Goal: Navigation & Orientation: Find specific page/section

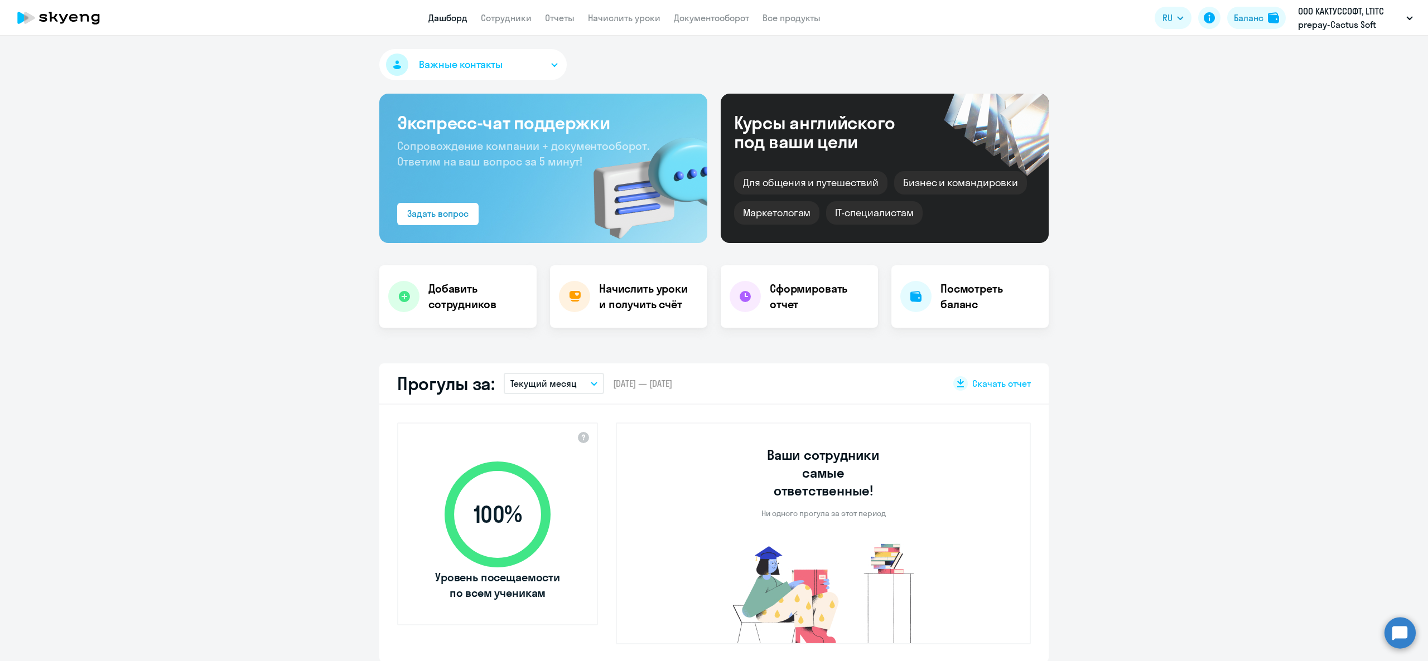
select select "30"
click at [504, 15] on link "Сотрудники" at bounding box center [506, 17] width 51 height 11
select select "30"
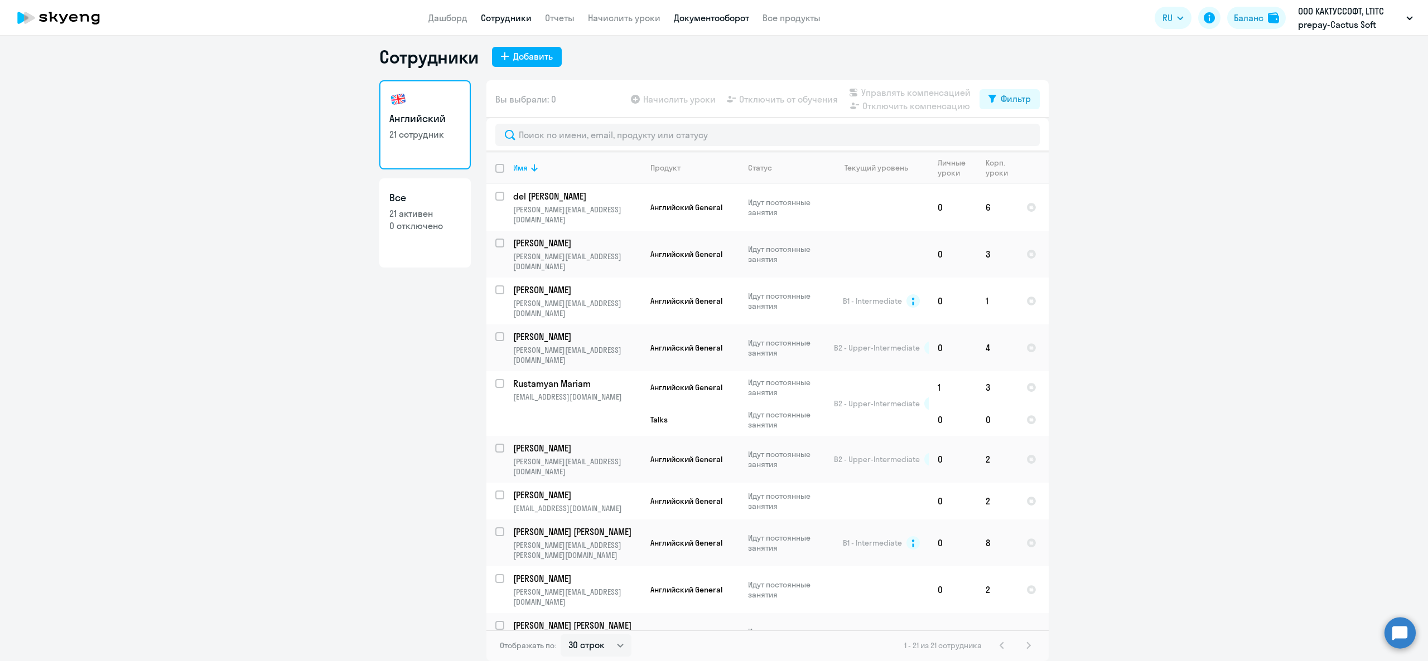
click at [694, 16] on link "Документооборот" at bounding box center [711, 17] width 75 height 11
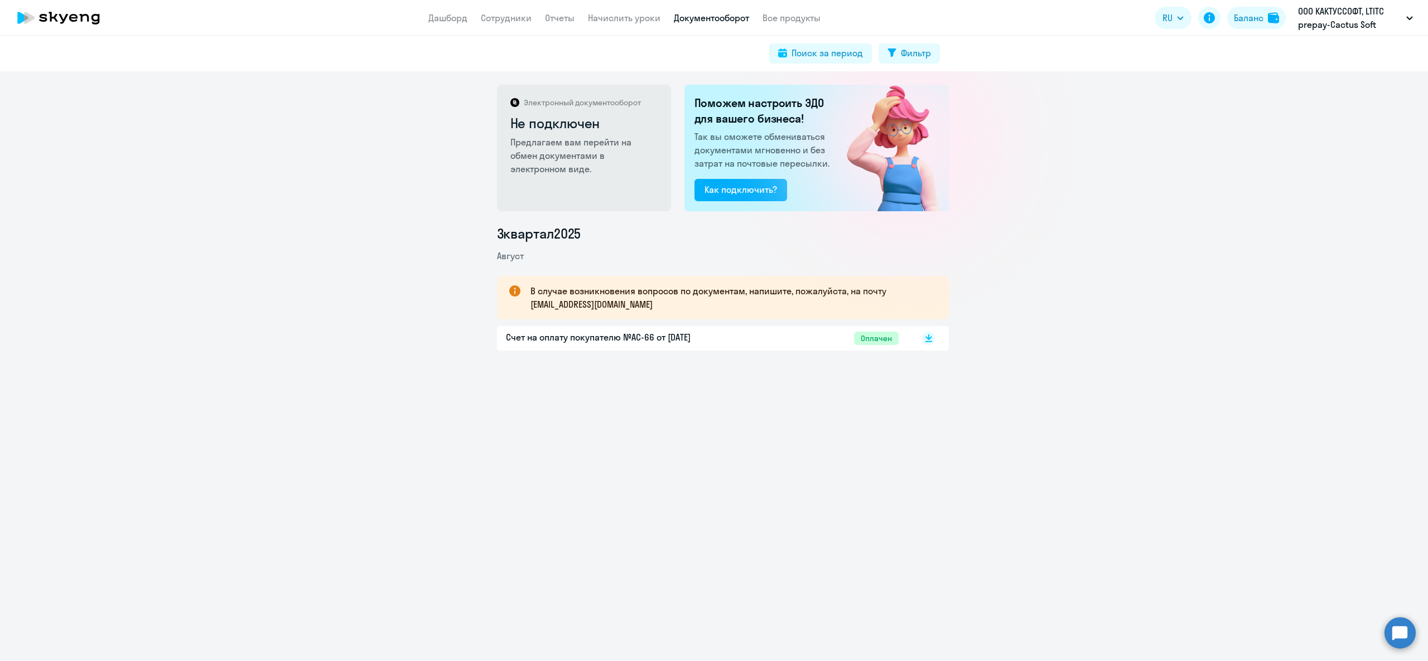
click at [641, 24] on app-header "Дашборд Сотрудники Отчеты Начислить уроки Документооборот Все продукты Дашборд …" at bounding box center [714, 18] width 1428 height 36
click at [639, 22] on link "Начислить уроки" at bounding box center [624, 17] width 73 height 11
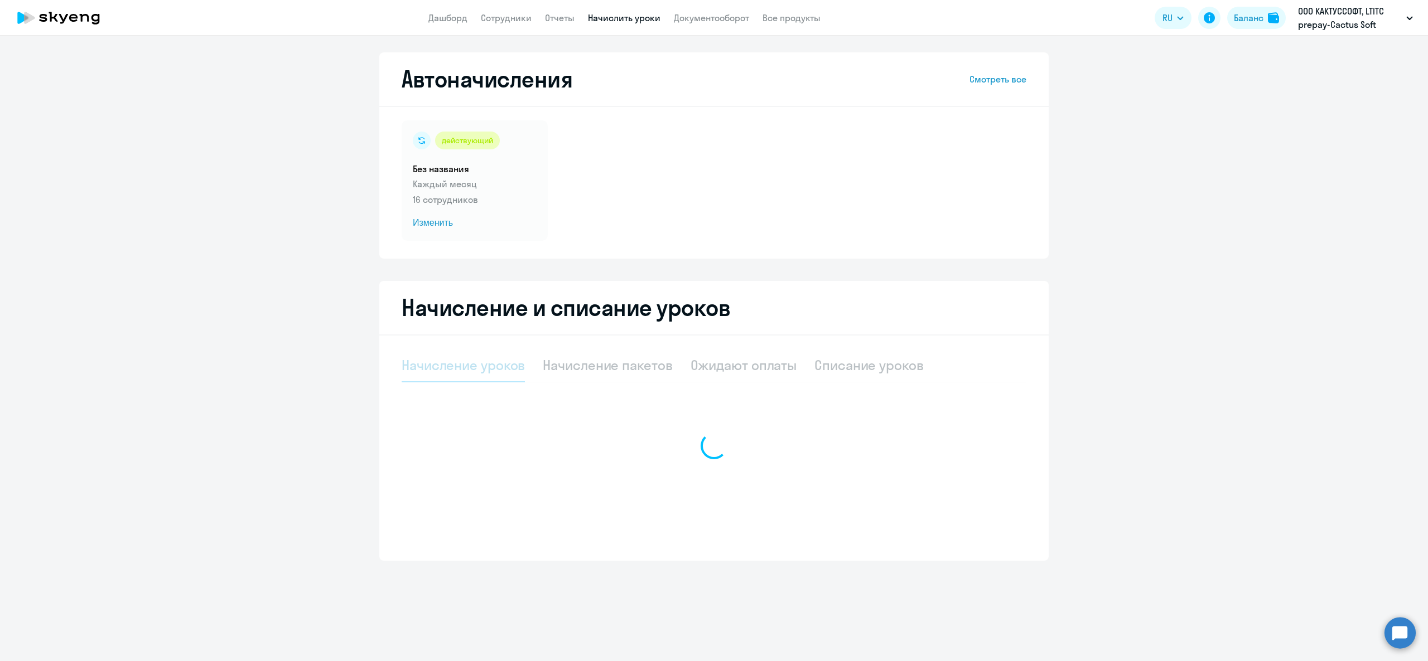
select select "10"
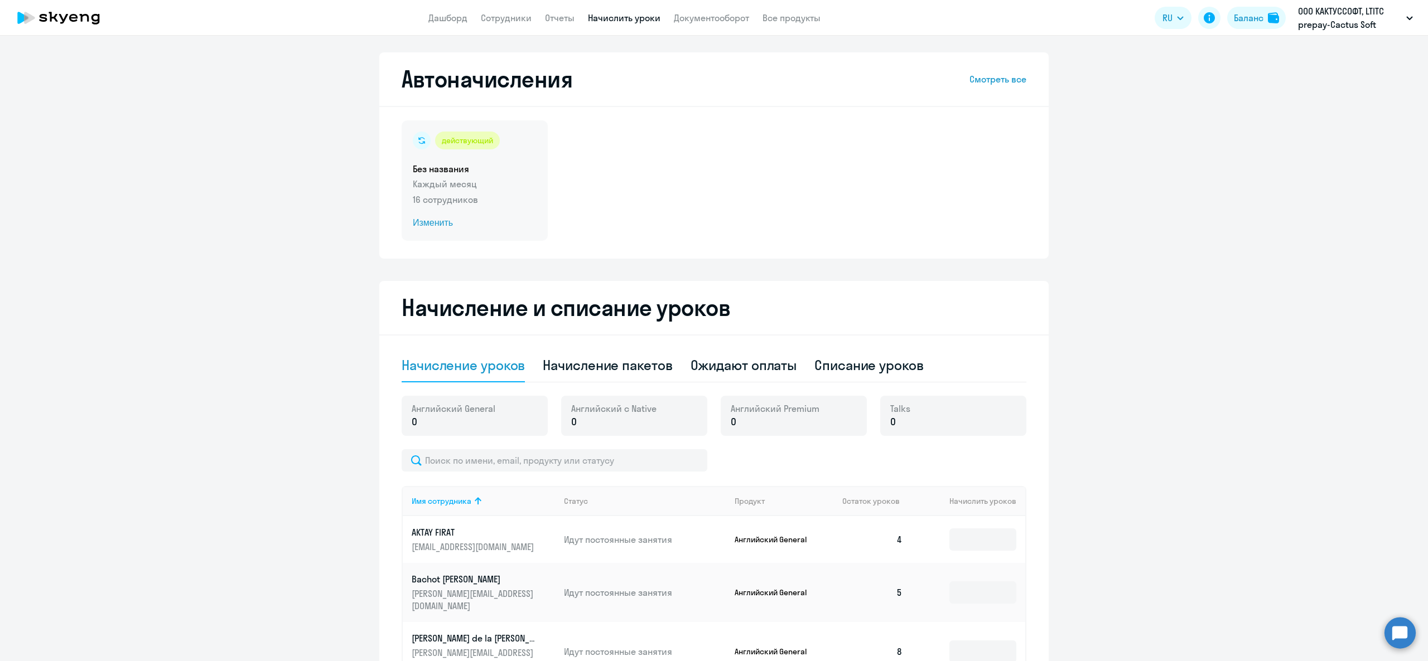
click at [469, 142] on div "действующий" at bounding box center [467, 141] width 65 height 18
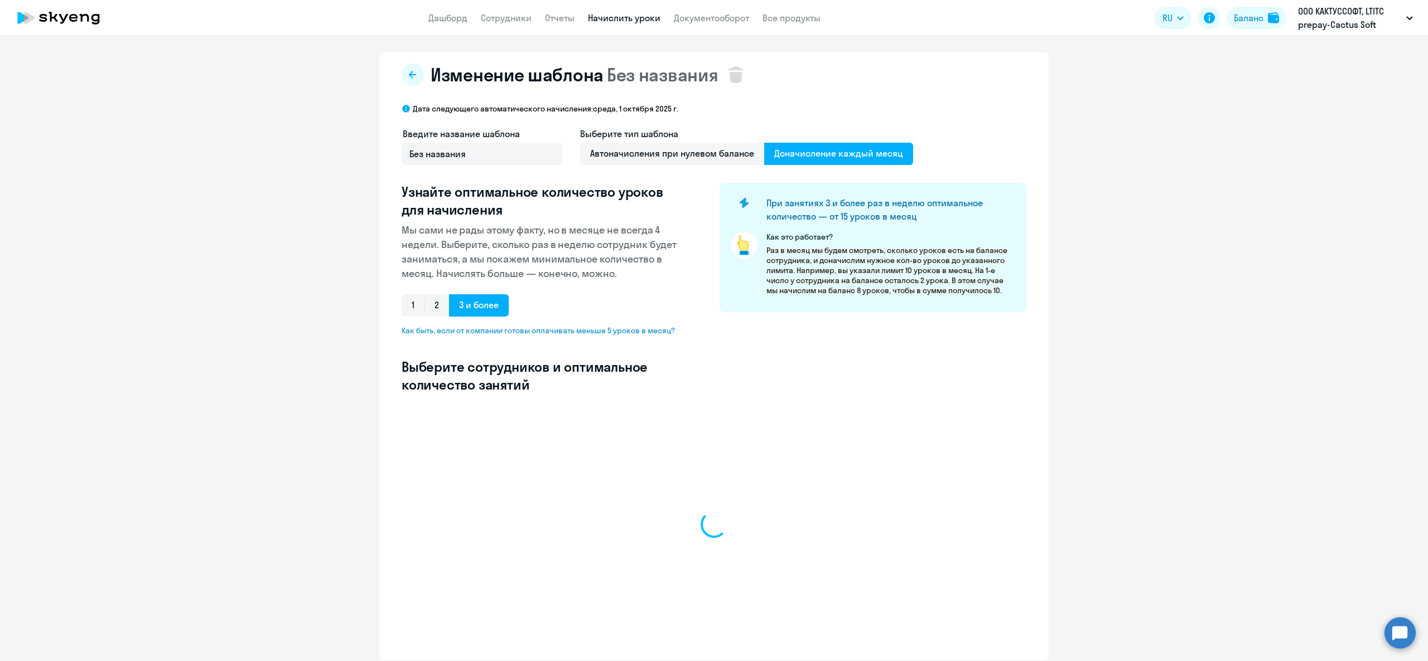
select select "10"
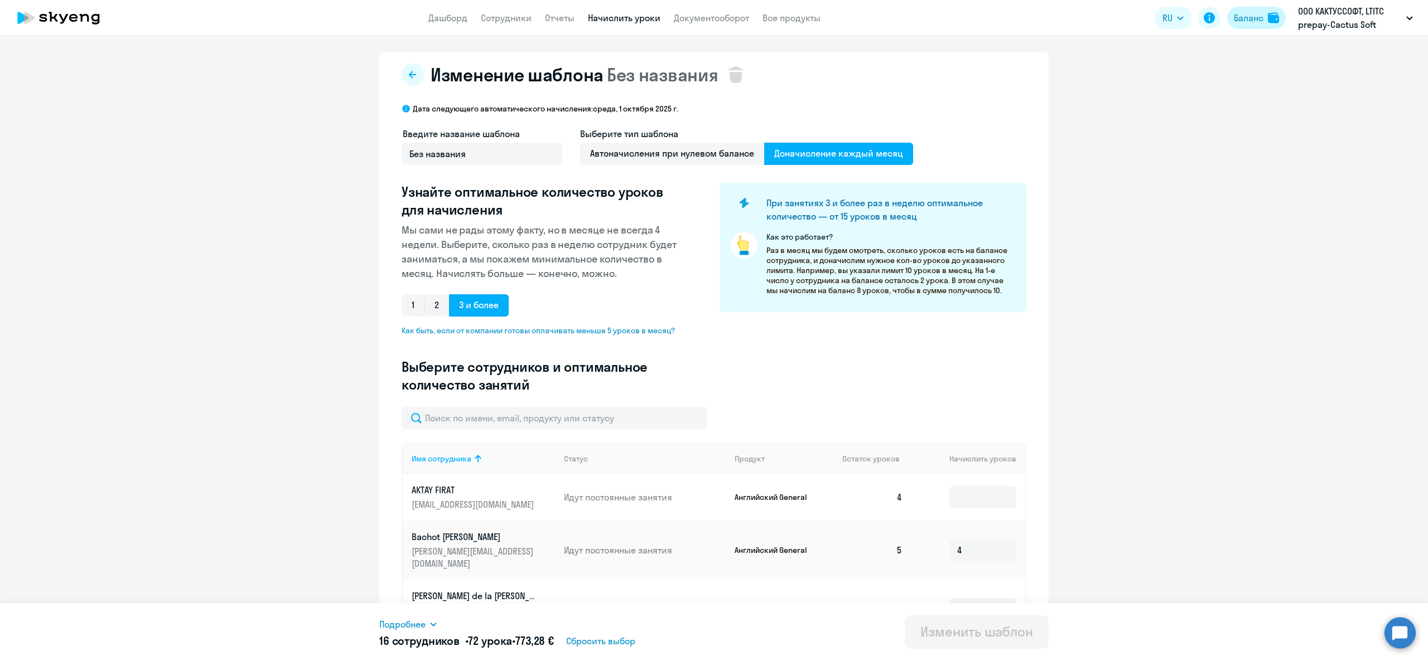
click at [1246, 17] on div "Баланс" at bounding box center [1249, 17] width 30 height 13
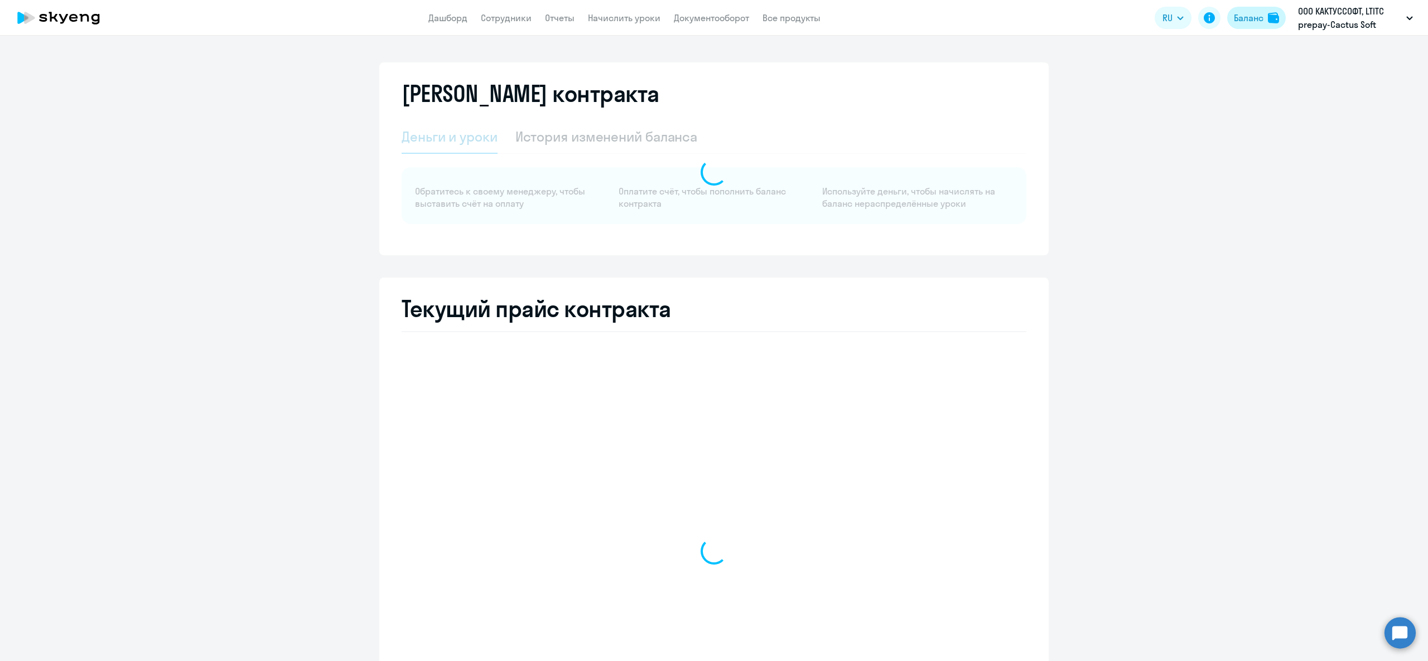
select select "english_adult_not_native_speaker"
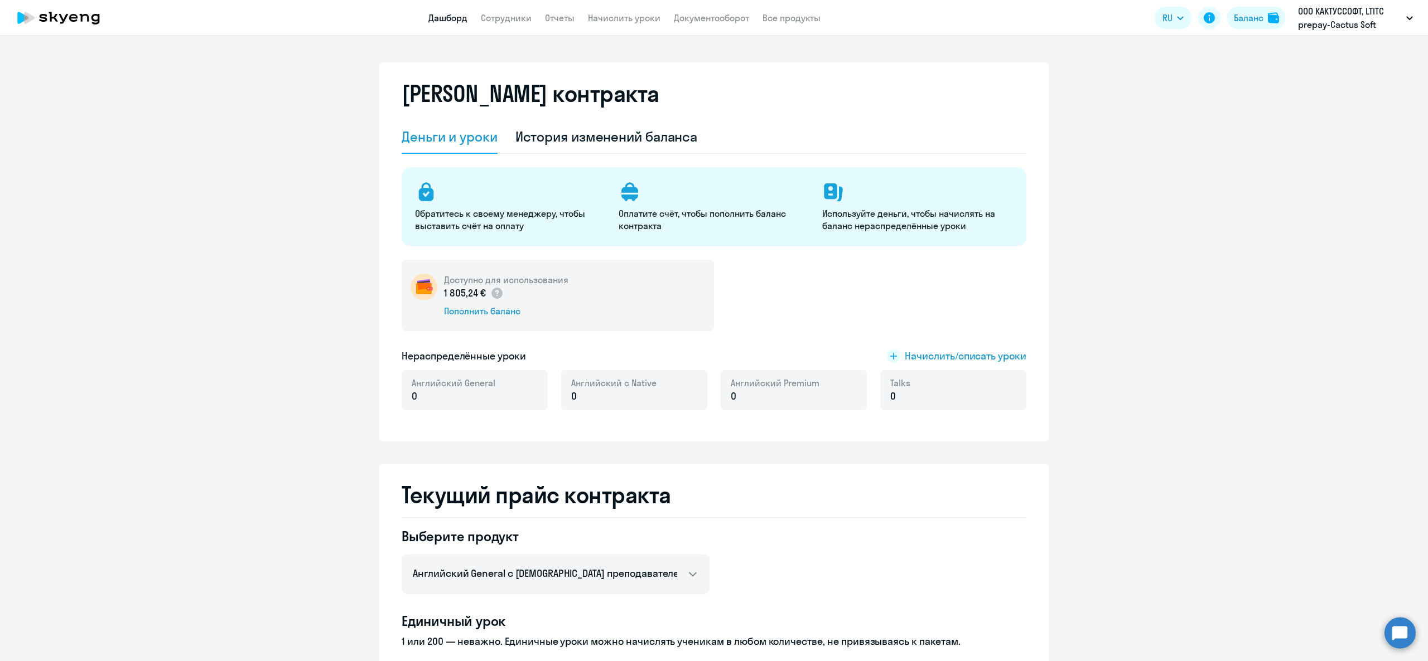
click at [434, 17] on link "Дашборд" at bounding box center [447, 17] width 39 height 11
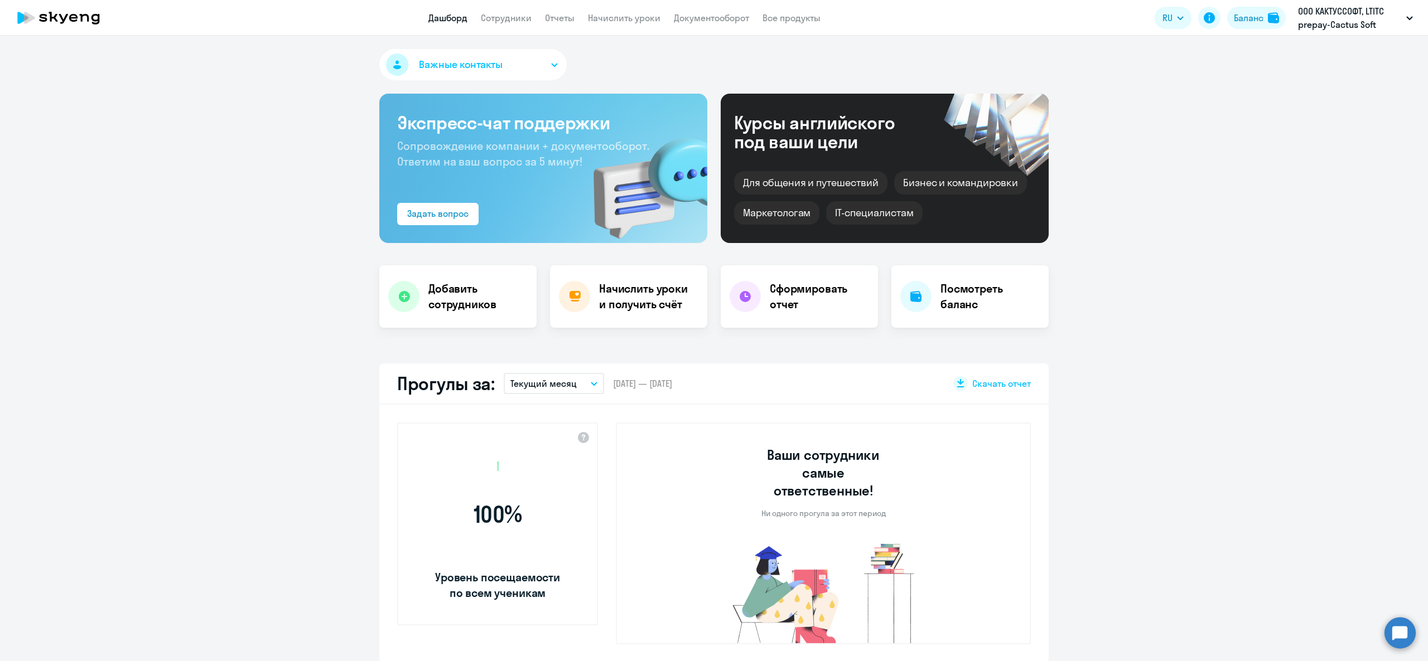
select select "30"
